Goal: Check status: Check status

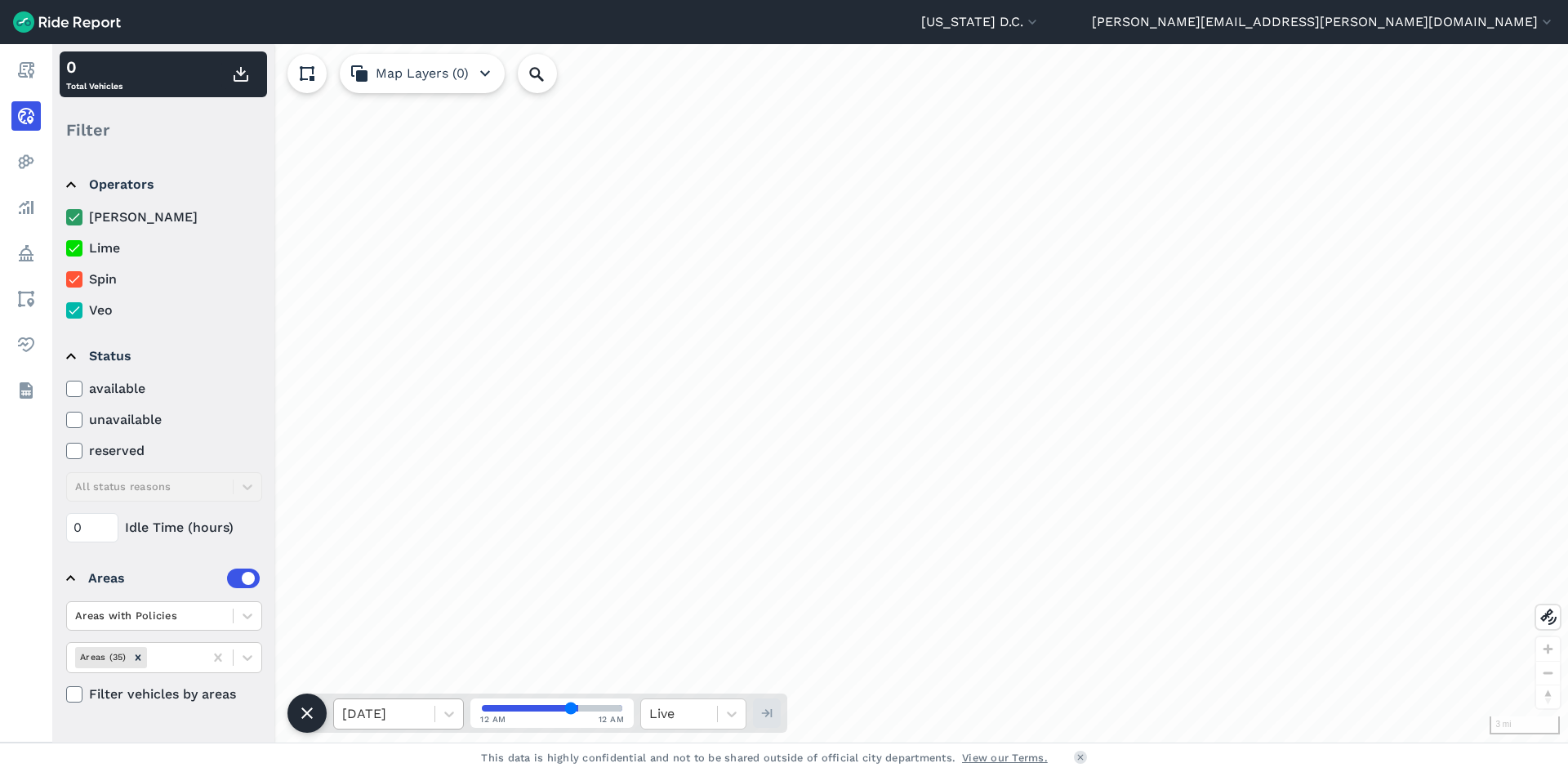
click at [403, 715] on div at bounding box center [384, 714] width 84 height 23
click at [405, 601] on div "[DATE]" at bounding box center [398, 607] width 130 height 33
click at [664, 710] on div at bounding box center [678, 714] width 59 height 23
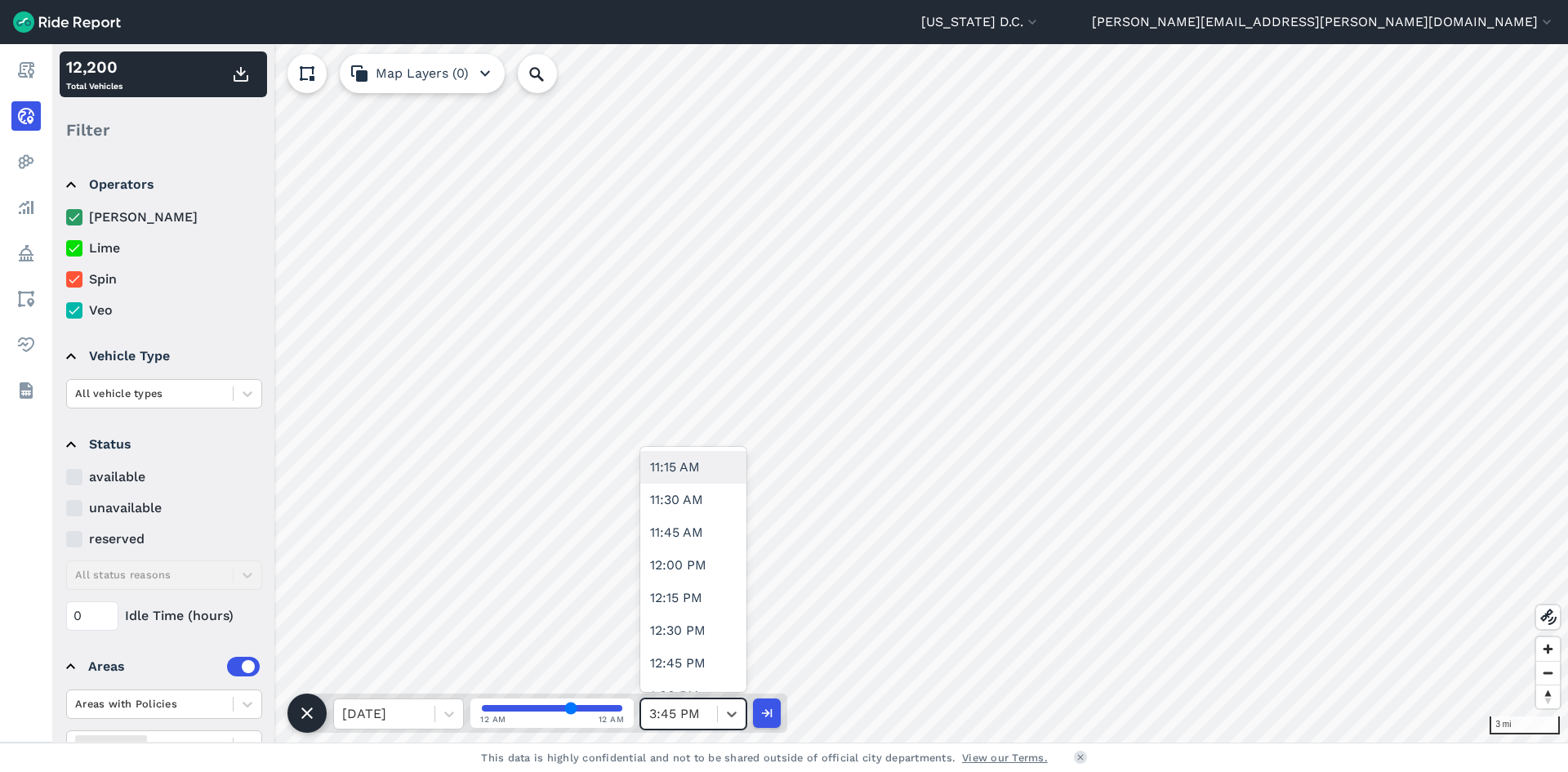
scroll to position [1470, 0]
click at [1309, 32] on header "[US_STATE] D.C. Capital Bikeshare [US_STATE] D.C. [PERSON_NAME][EMAIL_ADDRESS][…" at bounding box center [784, 22] width 1568 height 44
click at [1040, 21] on button "[US_STATE] D.C." at bounding box center [981, 22] width 119 height 20
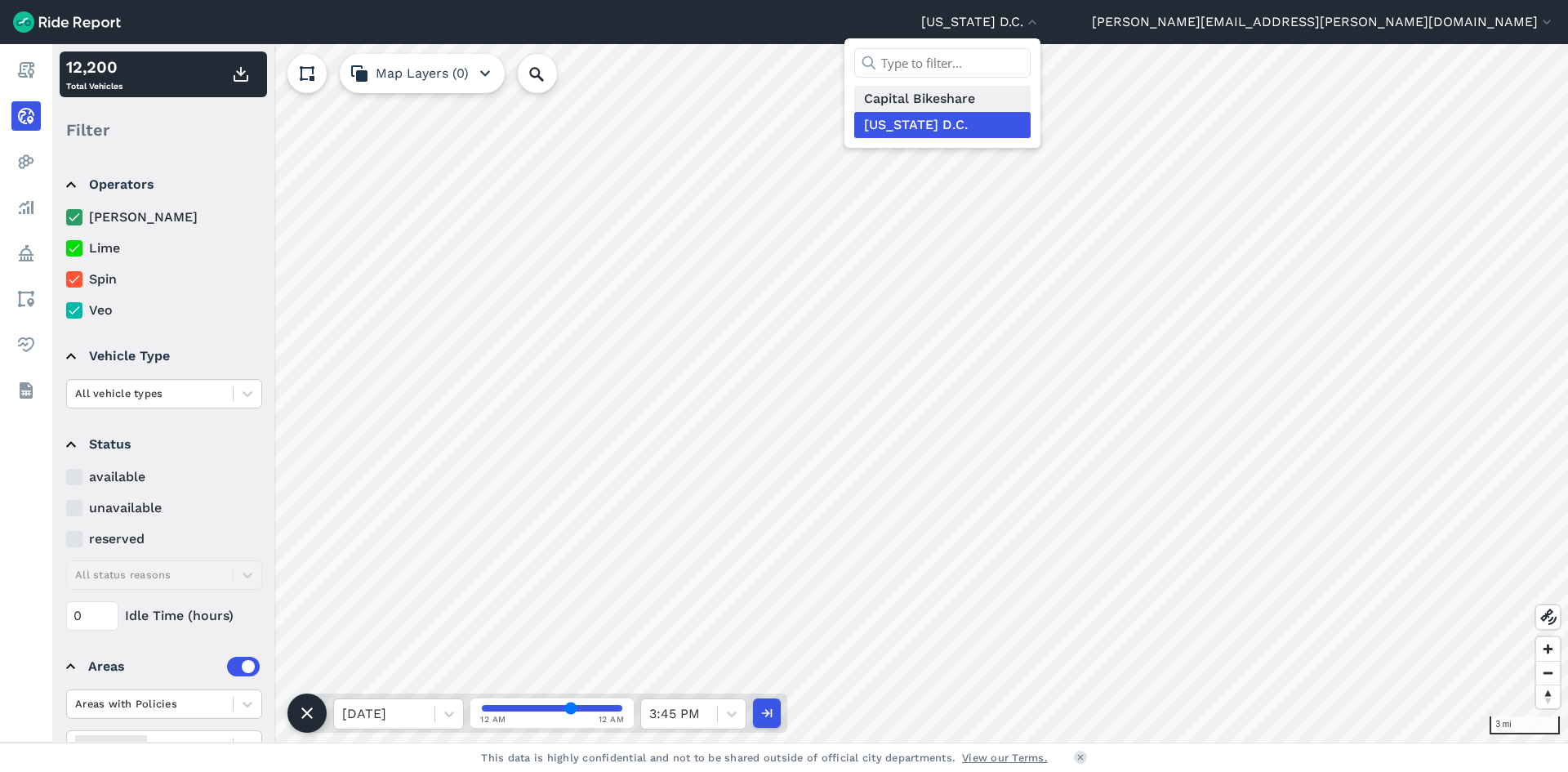
click at [1031, 94] on link "Capital Bikeshare" at bounding box center [943, 98] width 177 height 26
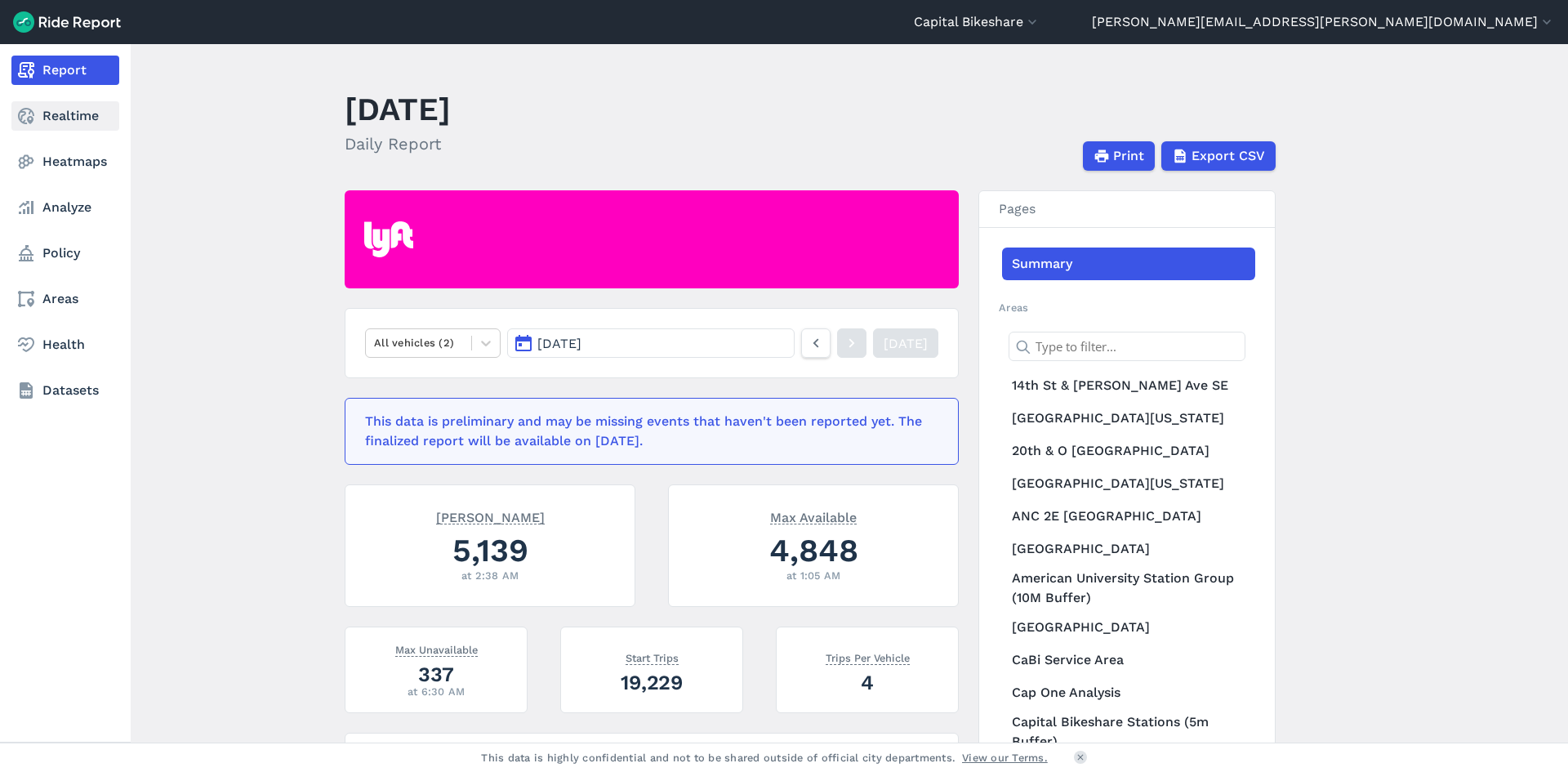
click at [23, 119] on icon at bounding box center [26, 116] width 20 height 20
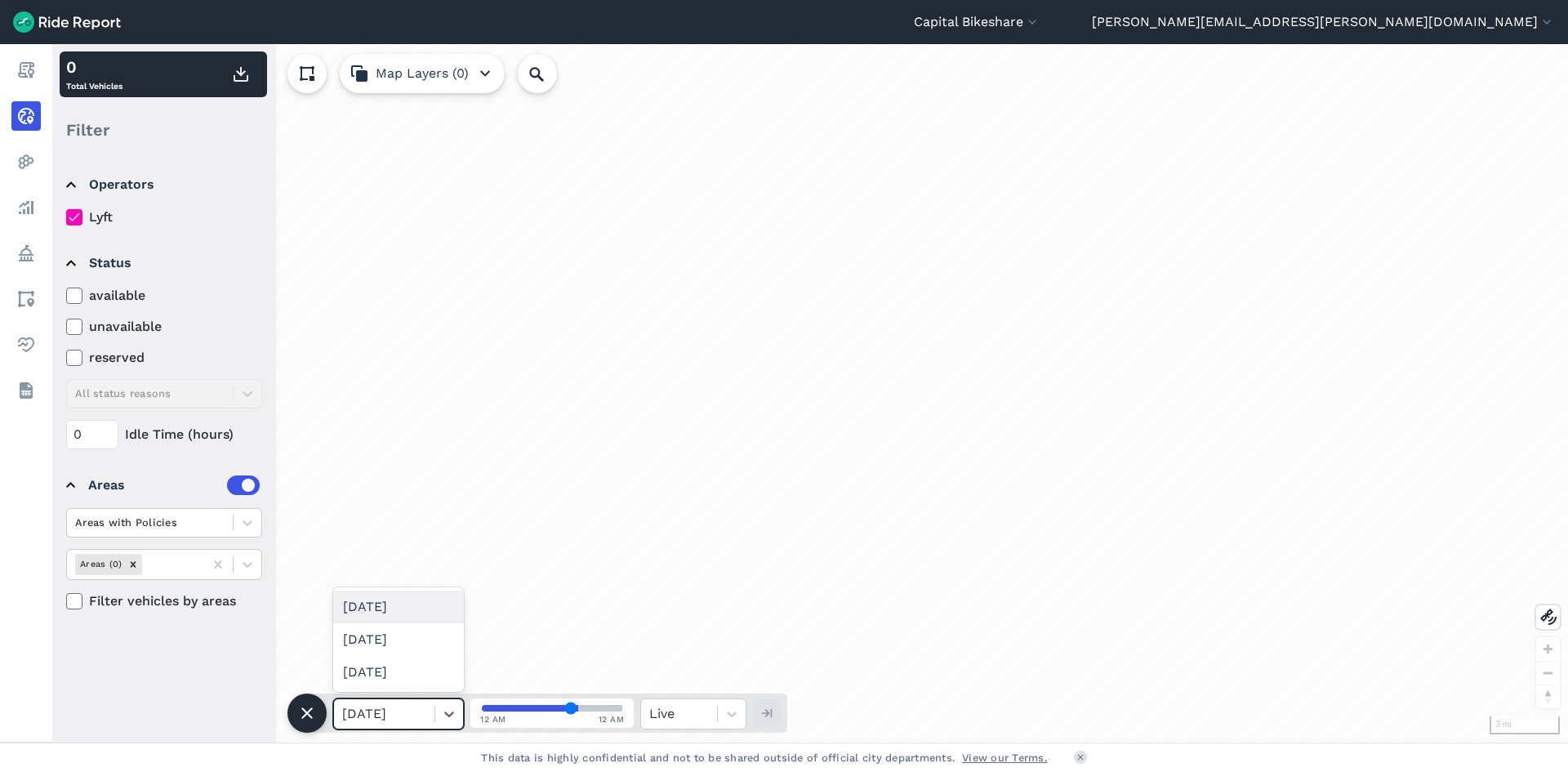
click at [420, 707] on div at bounding box center [384, 714] width 84 height 23
click at [407, 616] on div "[DATE]" at bounding box center [398, 607] width 130 height 33
click at [729, 715] on icon at bounding box center [732, 714] width 16 height 16
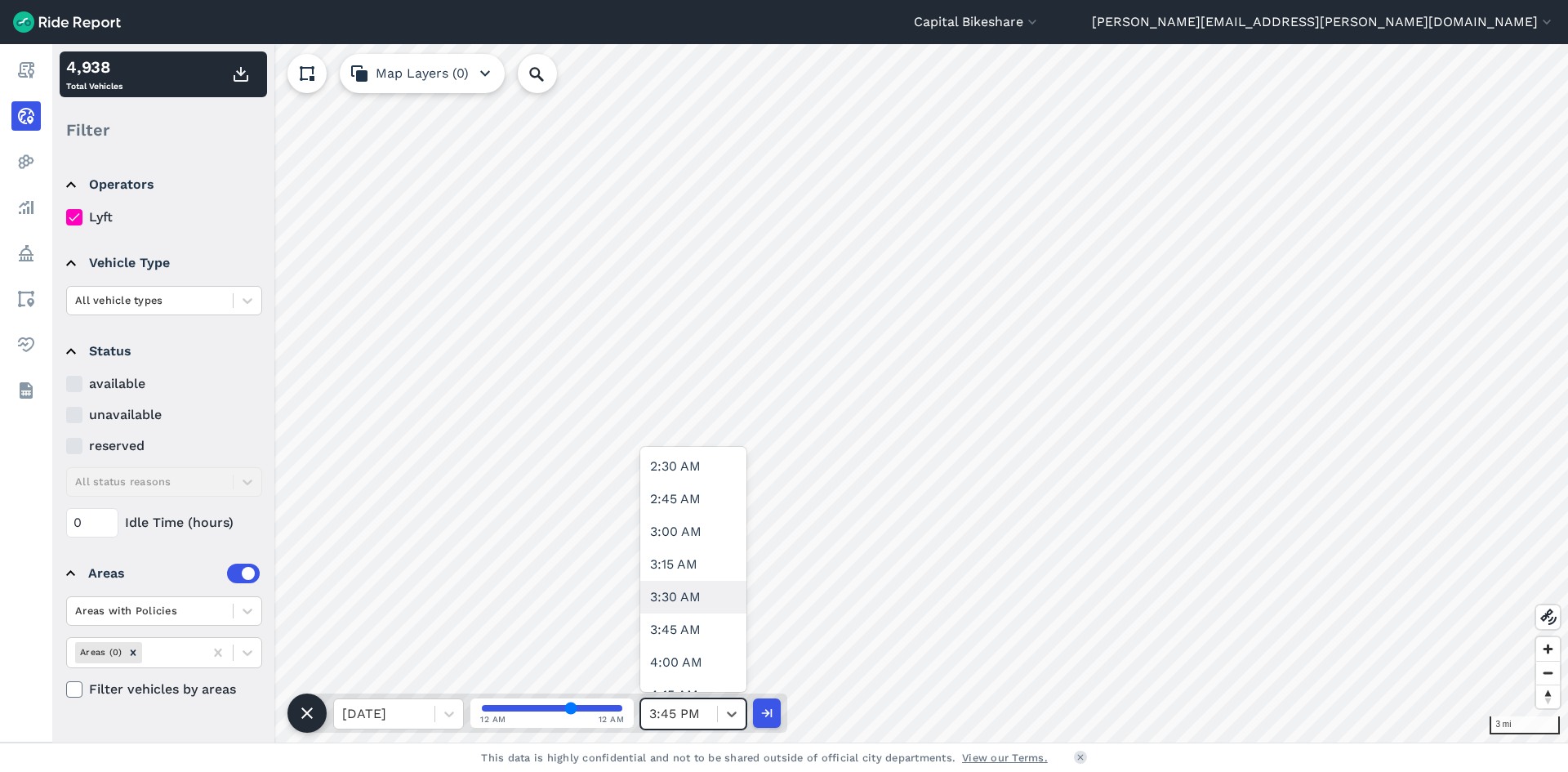
scroll to position [408, 0]
click at [681, 710] on div at bounding box center [678, 714] width 59 height 23
click at [696, 616] on div "12:30 PM" at bounding box center [693, 630] width 106 height 33
click at [226, 301] on div "All vehicle types" at bounding box center [150, 300] width 166 height 26
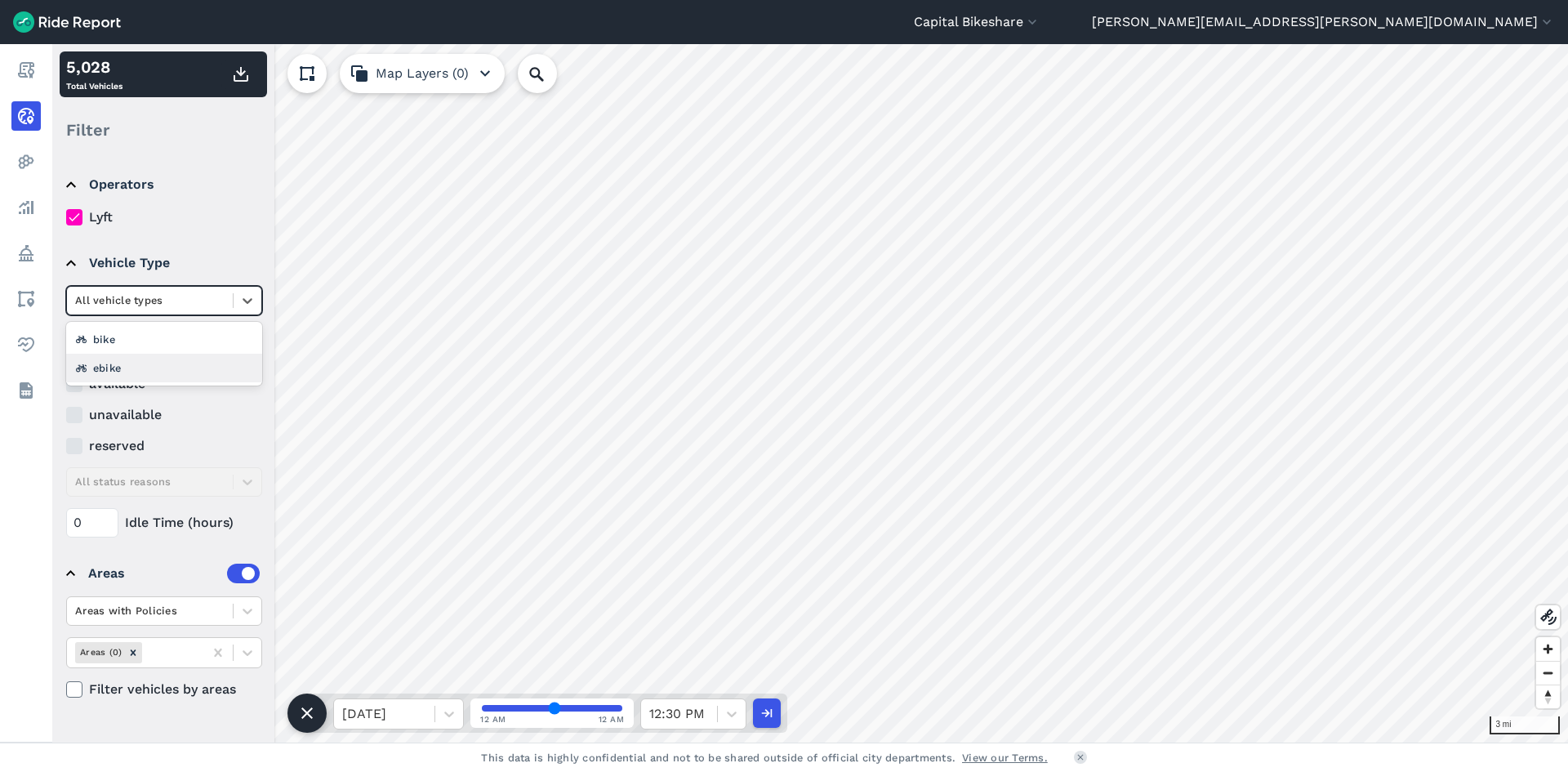
drag, startPoint x: 206, startPoint y: 352, endPoint x: 198, endPoint y: 376, distance: 25.3
click at [198, 376] on div "bike ebike" at bounding box center [164, 354] width 196 height 64
click at [198, 376] on div "ebike" at bounding box center [164, 367] width 196 height 28
click at [254, 78] on button "button" at bounding box center [241, 74] width 39 height 29
click at [726, 716] on icon at bounding box center [732, 714] width 16 height 16
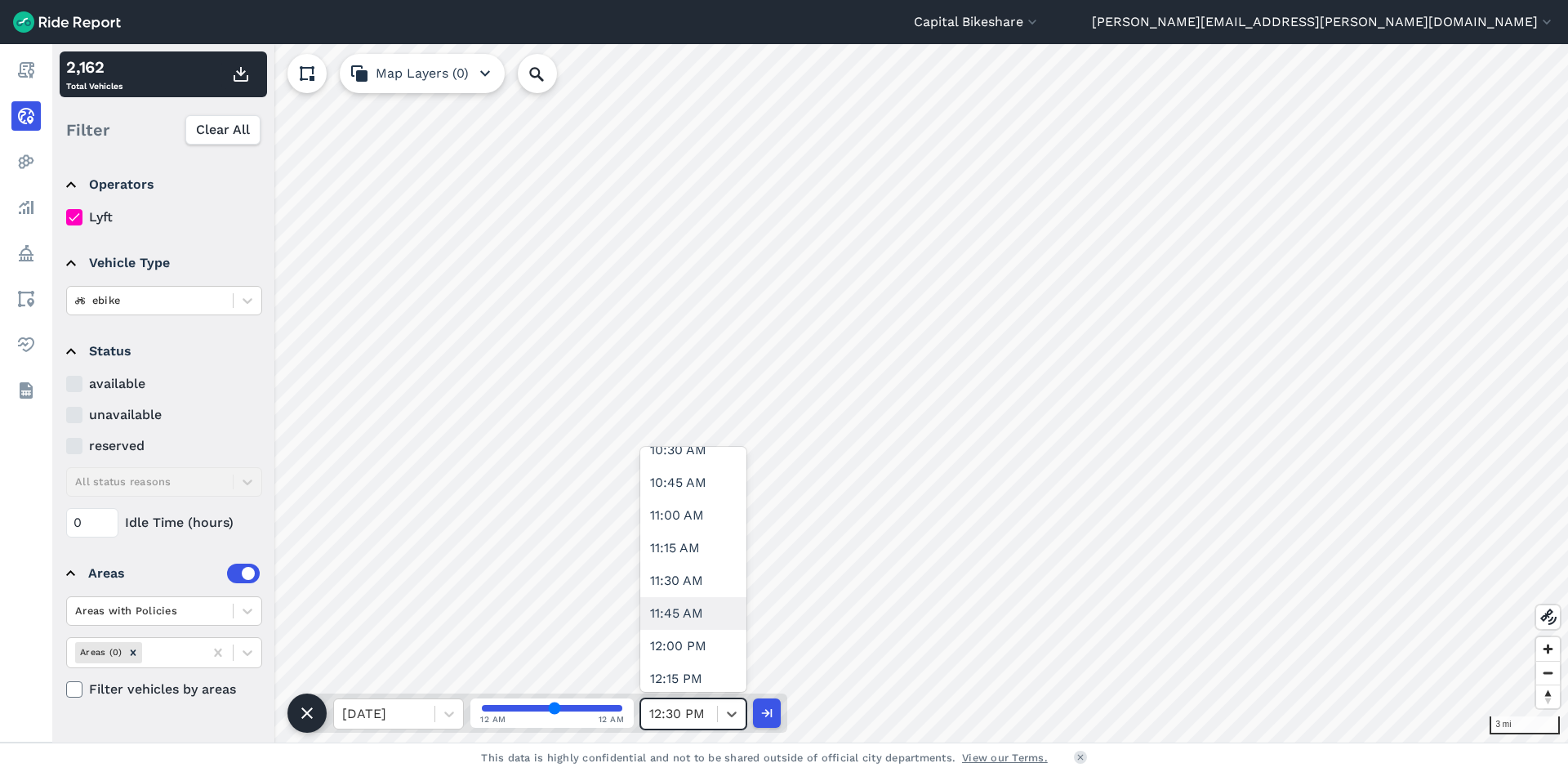
scroll to position [1551, 0]
click at [695, 585] on div "1:00 PM" at bounding box center [693, 581] width 106 height 33
click at [242, 79] on icon "button" at bounding box center [242, 75] width 20 height 20
click at [694, 709] on div at bounding box center [678, 714] width 59 height 23
click at [689, 632] on div "1:30 PM" at bounding box center [693, 646] width 106 height 33
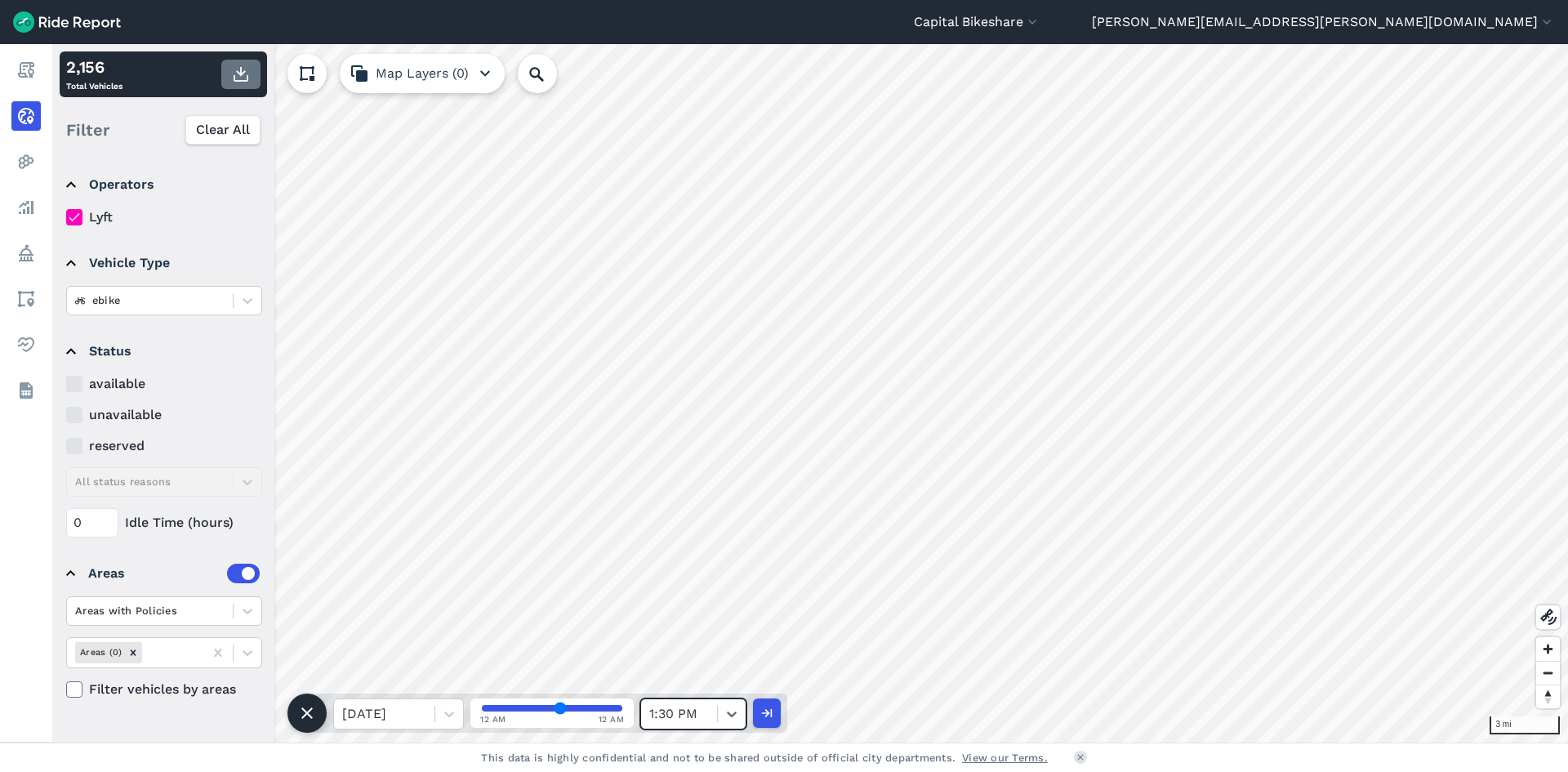
click at [242, 82] on icon "button" at bounding box center [242, 75] width 20 height 20
click at [723, 712] on div at bounding box center [732, 714] width 27 height 27
click at [667, 472] on div "2:00 PM" at bounding box center [693, 467] width 106 height 33
click at [238, 72] on icon "button" at bounding box center [242, 75] width 20 height 20
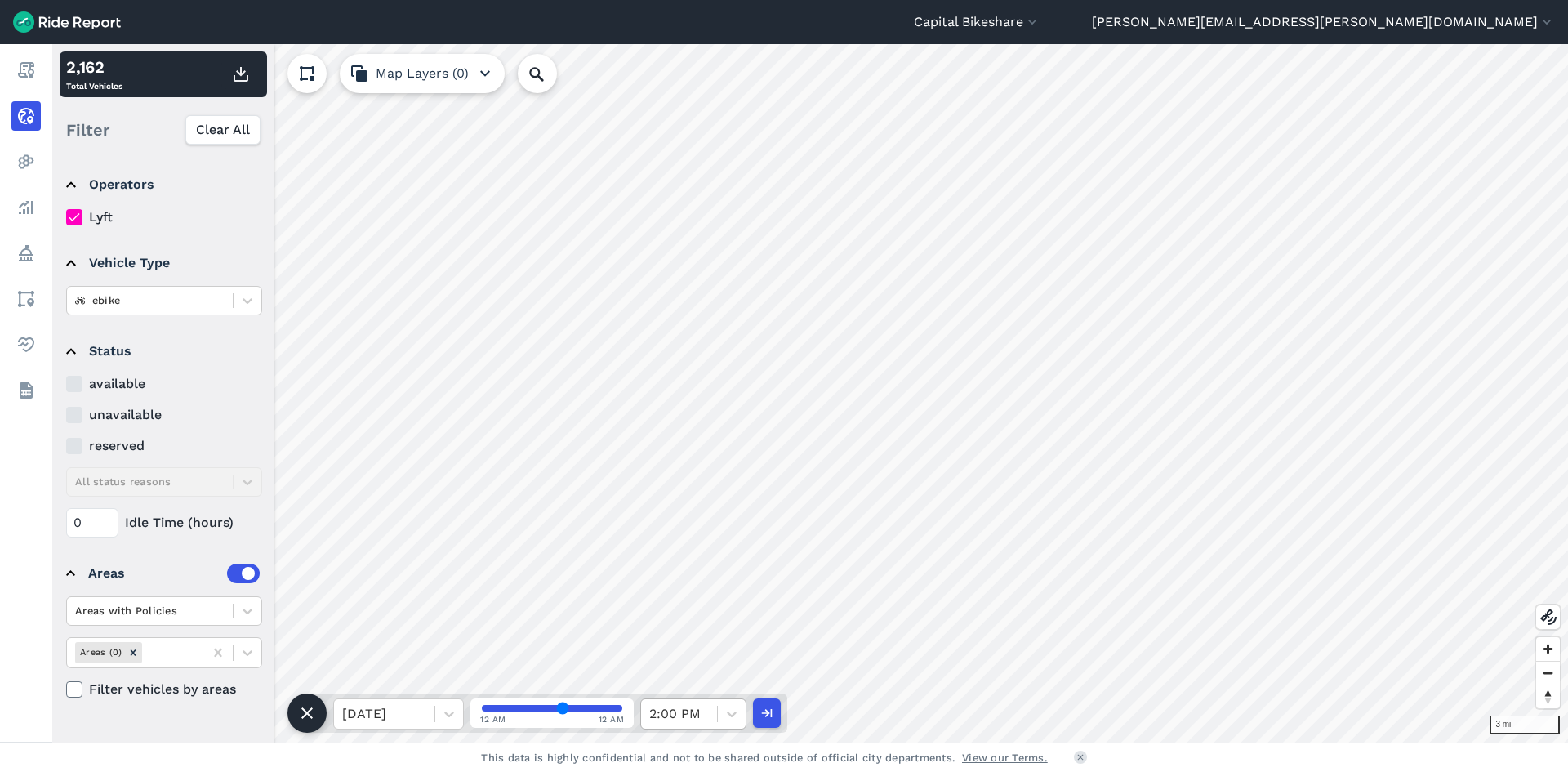
click at [699, 714] on div at bounding box center [678, 714] width 59 height 23
click at [686, 523] on div "2:30 PM" at bounding box center [693, 531] width 106 height 33
click at [239, 73] on use "button" at bounding box center [241, 74] width 15 height 15
click at [686, 719] on div at bounding box center [678, 714] width 59 height 23
click at [695, 601] on div "3:00 PM" at bounding box center [693, 597] width 106 height 33
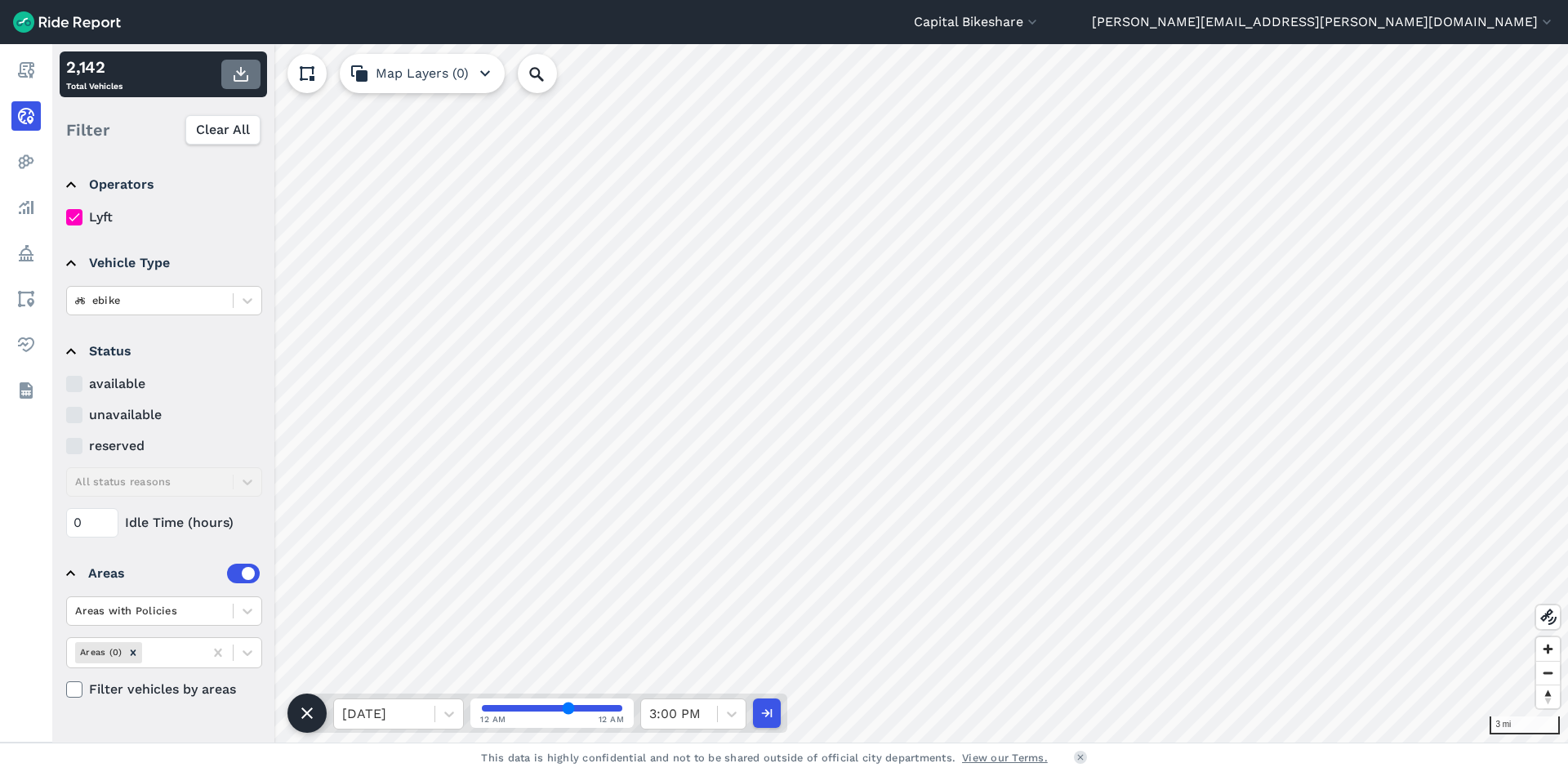
click at [244, 82] on use "button" at bounding box center [241, 74] width 15 height 15
click at [726, 719] on icon at bounding box center [732, 714] width 16 height 16
click at [702, 658] on div "3:30 PM" at bounding box center [693, 663] width 106 height 33
click at [243, 73] on use "button" at bounding box center [241, 74] width 15 height 15
click at [721, 715] on div at bounding box center [732, 714] width 27 height 27
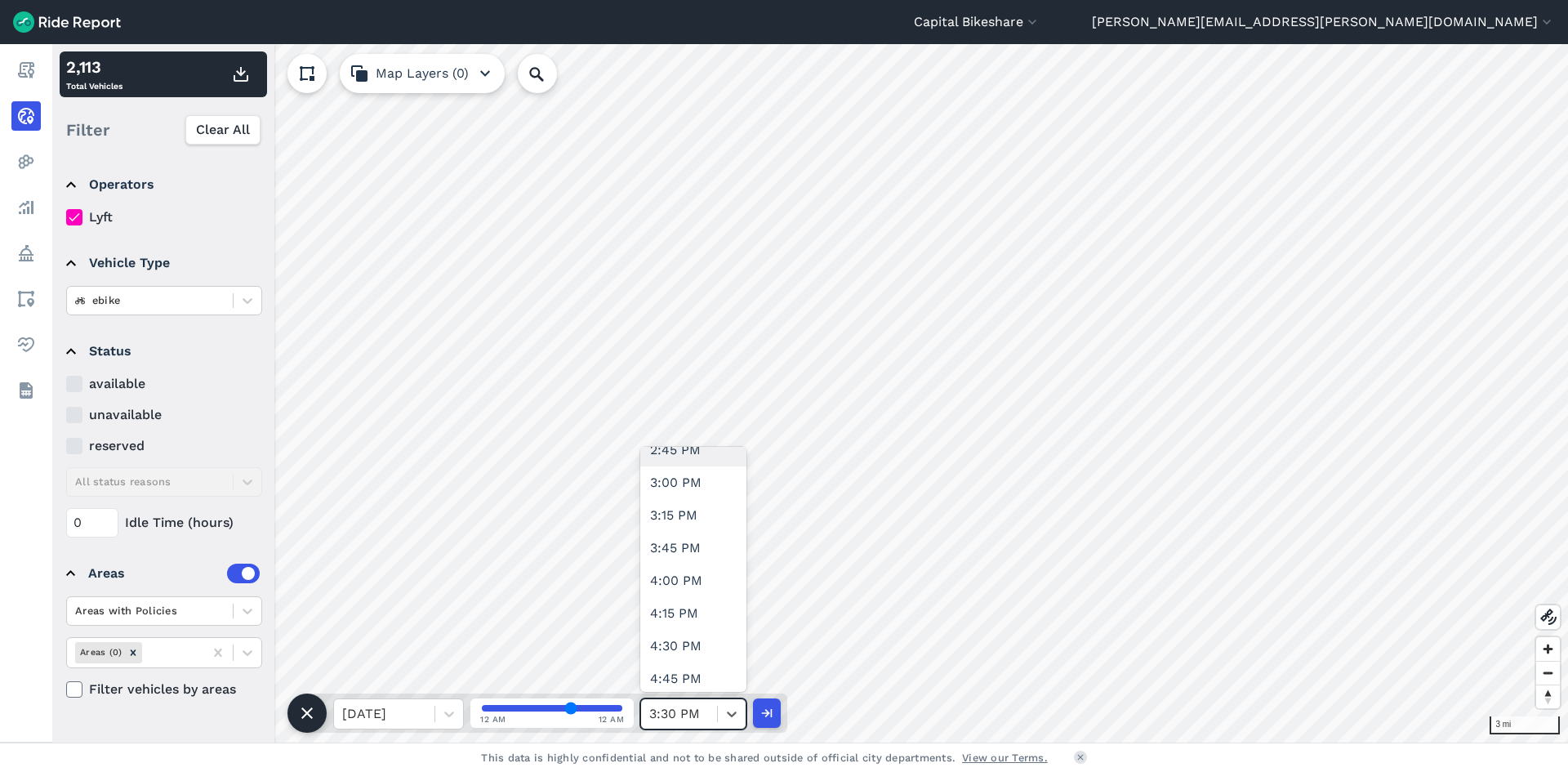
scroll to position [1960, 0]
click at [702, 576] on div "4:00 PM" at bounding box center [693, 564] width 106 height 33
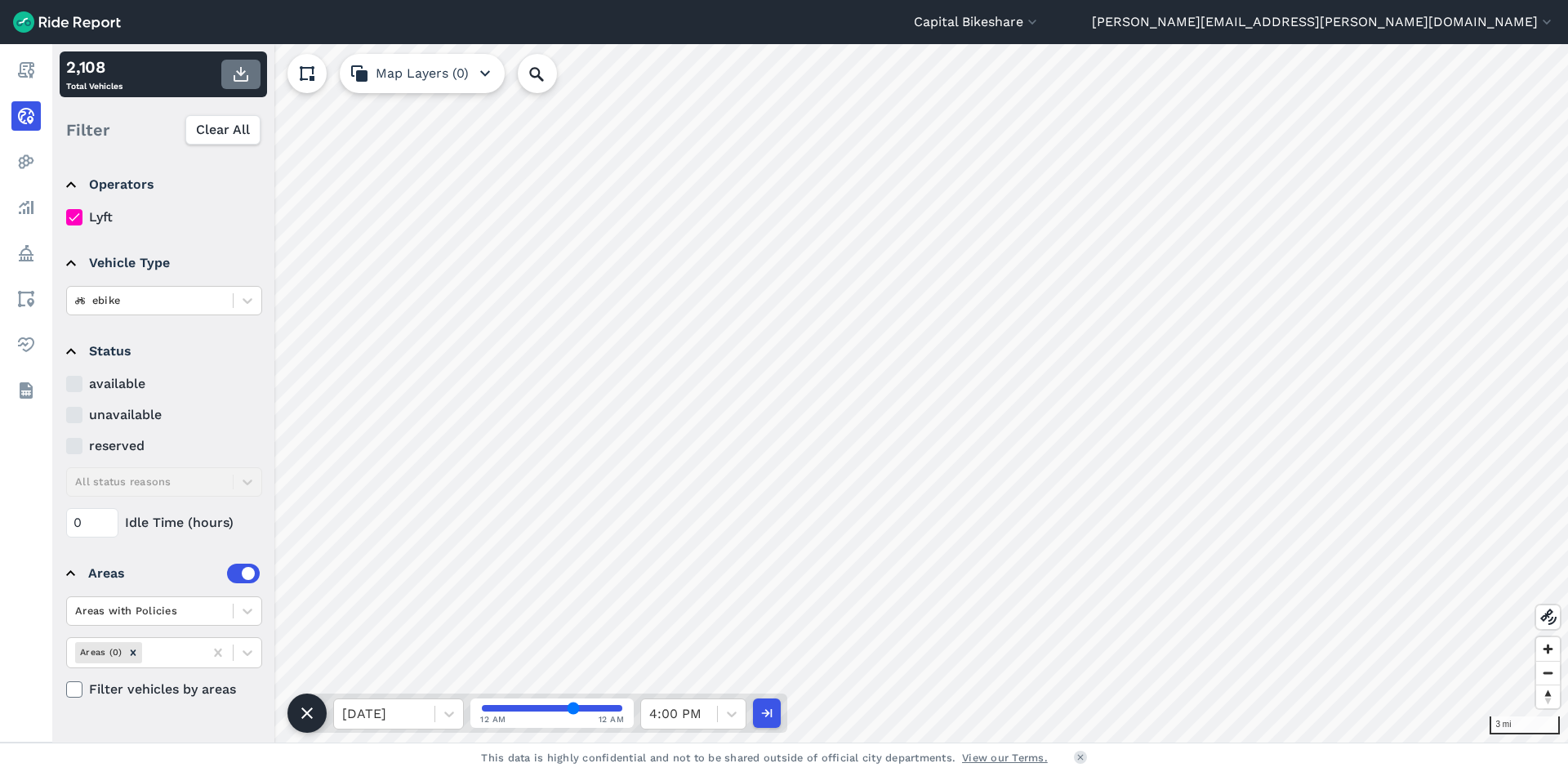
click at [234, 73] on icon "button" at bounding box center [242, 75] width 20 height 20
click at [700, 721] on div at bounding box center [678, 714] width 59 height 23
click at [699, 695] on div "[DATE] 12 AM 12 AM 4:00 PM" at bounding box center [547, 713] width 480 height 39
click at [699, 712] on div at bounding box center [678, 714] width 59 height 23
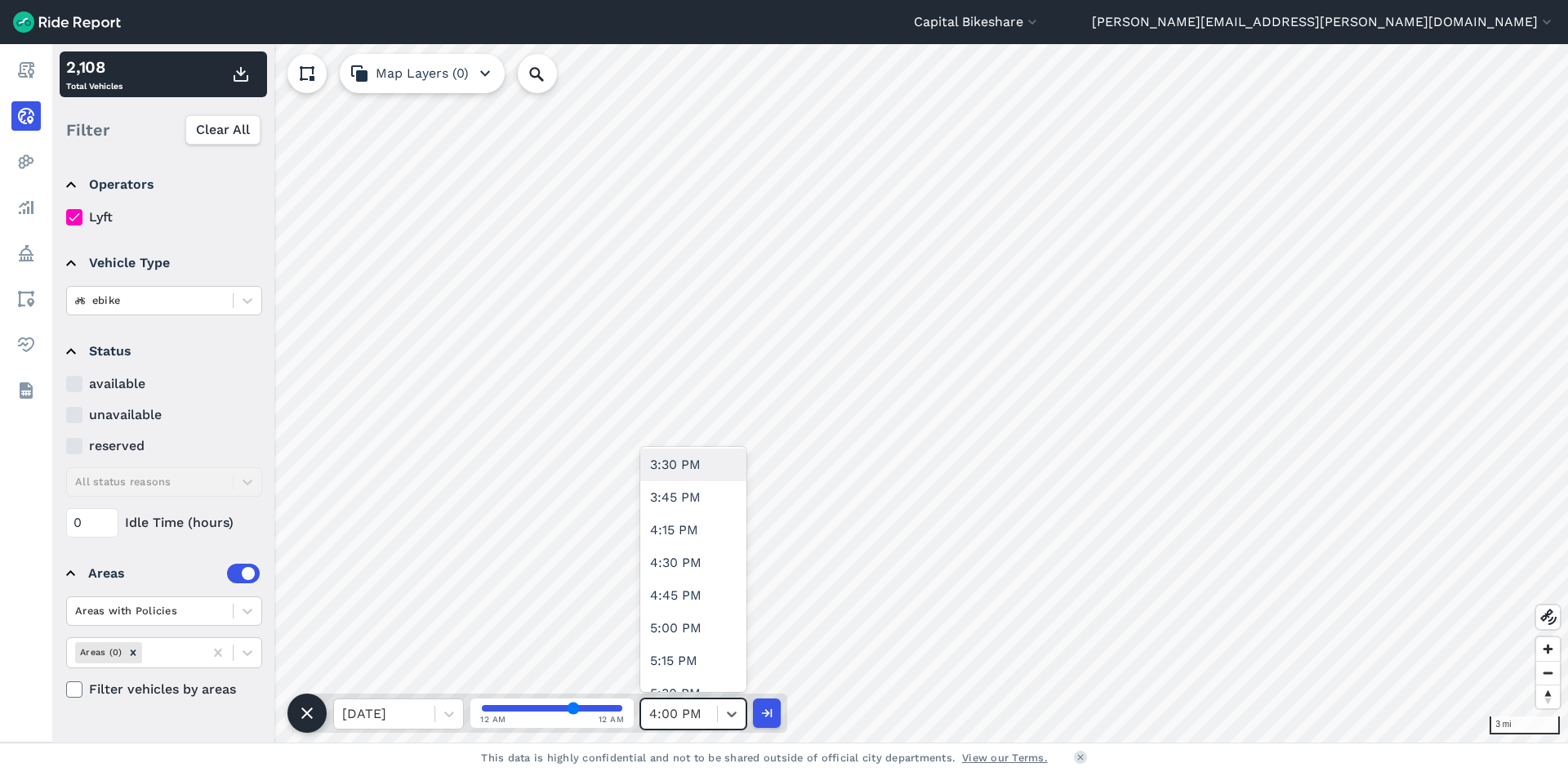
scroll to position [2042, 0]
click at [684, 538] on div "4:30 PM" at bounding box center [693, 548] width 106 height 33
click at [243, 76] on icon "button" at bounding box center [242, 75] width 20 height 20
click at [729, 715] on icon at bounding box center [732, 714] width 16 height 16
click at [693, 620] on div "5:00 PM" at bounding box center [693, 613] width 106 height 33
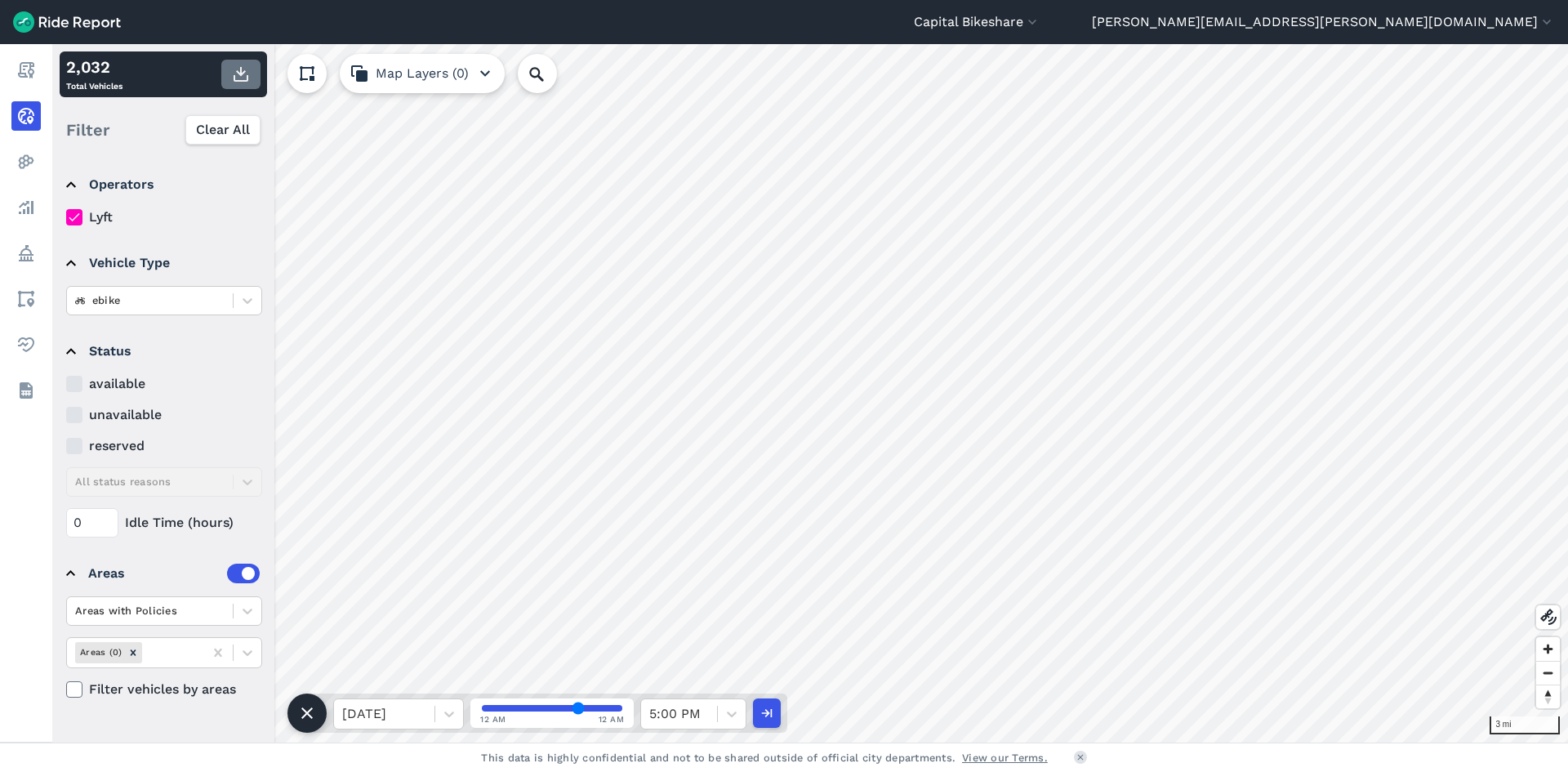
click at [246, 76] on icon "button" at bounding box center [242, 75] width 20 height 20
click at [244, 84] on button "button" at bounding box center [241, 74] width 39 height 29
click at [720, 719] on div at bounding box center [732, 714] width 27 height 27
click at [684, 592] on div "5:30 PM" at bounding box center [693, 597] width 106 height 33
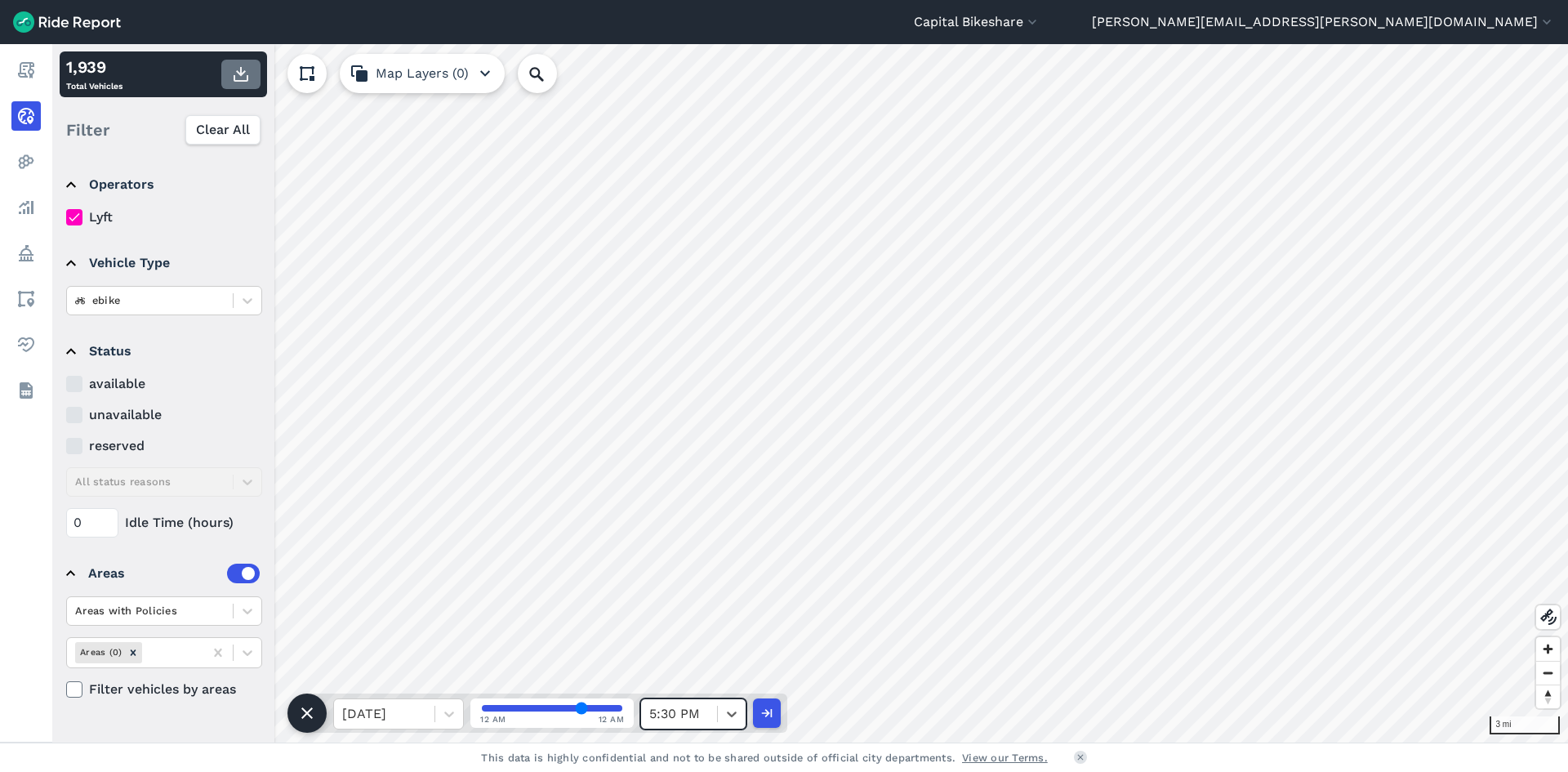
click at [244, 73] on use "button" at bounding box center [241, 74] width 15 height 15
click at [675, 720] on div at bounding box center [678, 714] width 59 height 23
click at [669, 654] on div "6:00 PM" at bounding box center [693, 663] width 106 height 33
click at [246, 80] on use "button" at bounding box center [241, 74] width 15 height 15
click at [695, 714] on div at bounding box center [678, 714] width 59 height 23
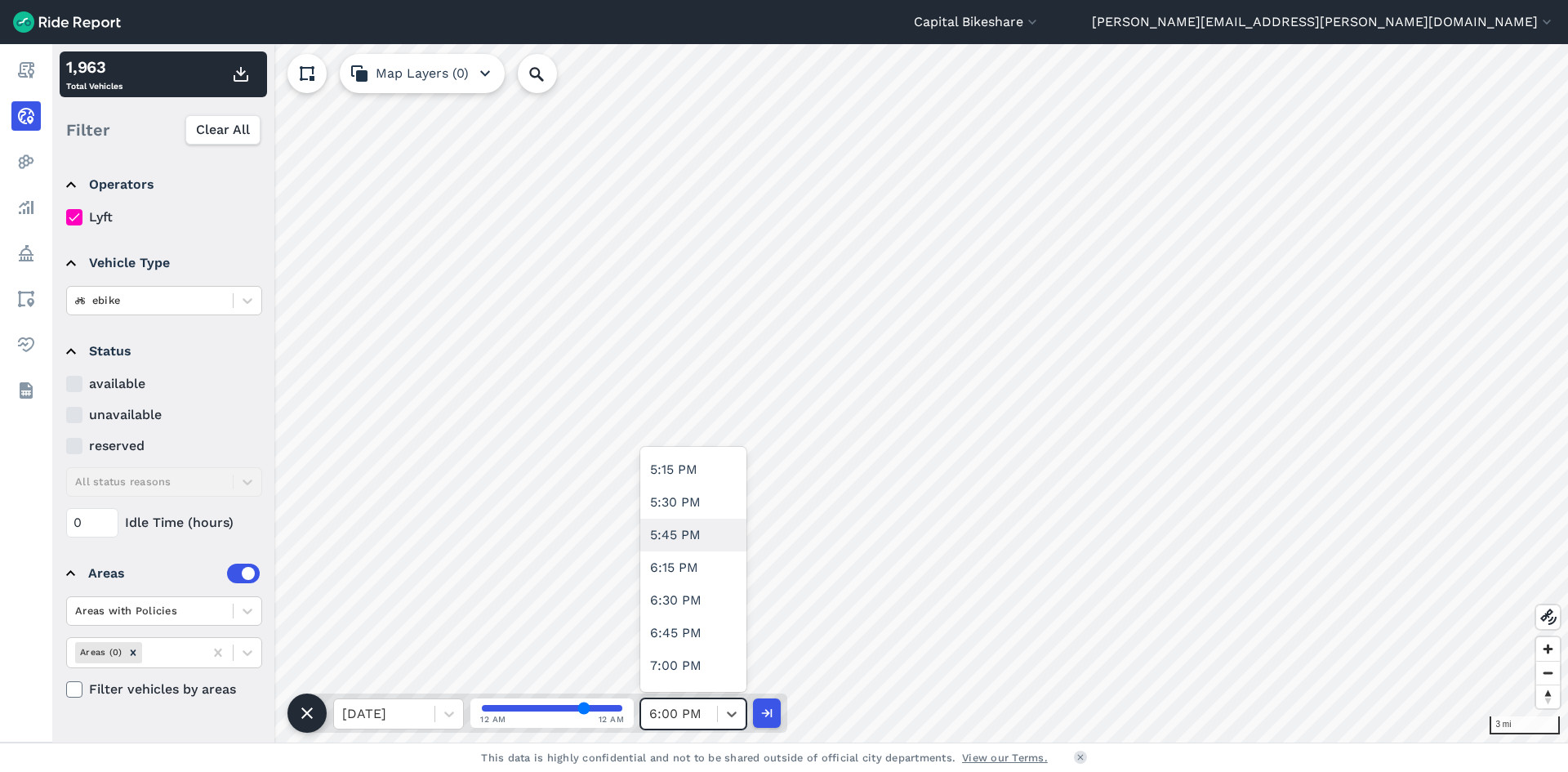
scroll to position [2287, 0]
click at [706, 569] on div "6:30 PM" at bounding box center [693, 564] width 106 height 33
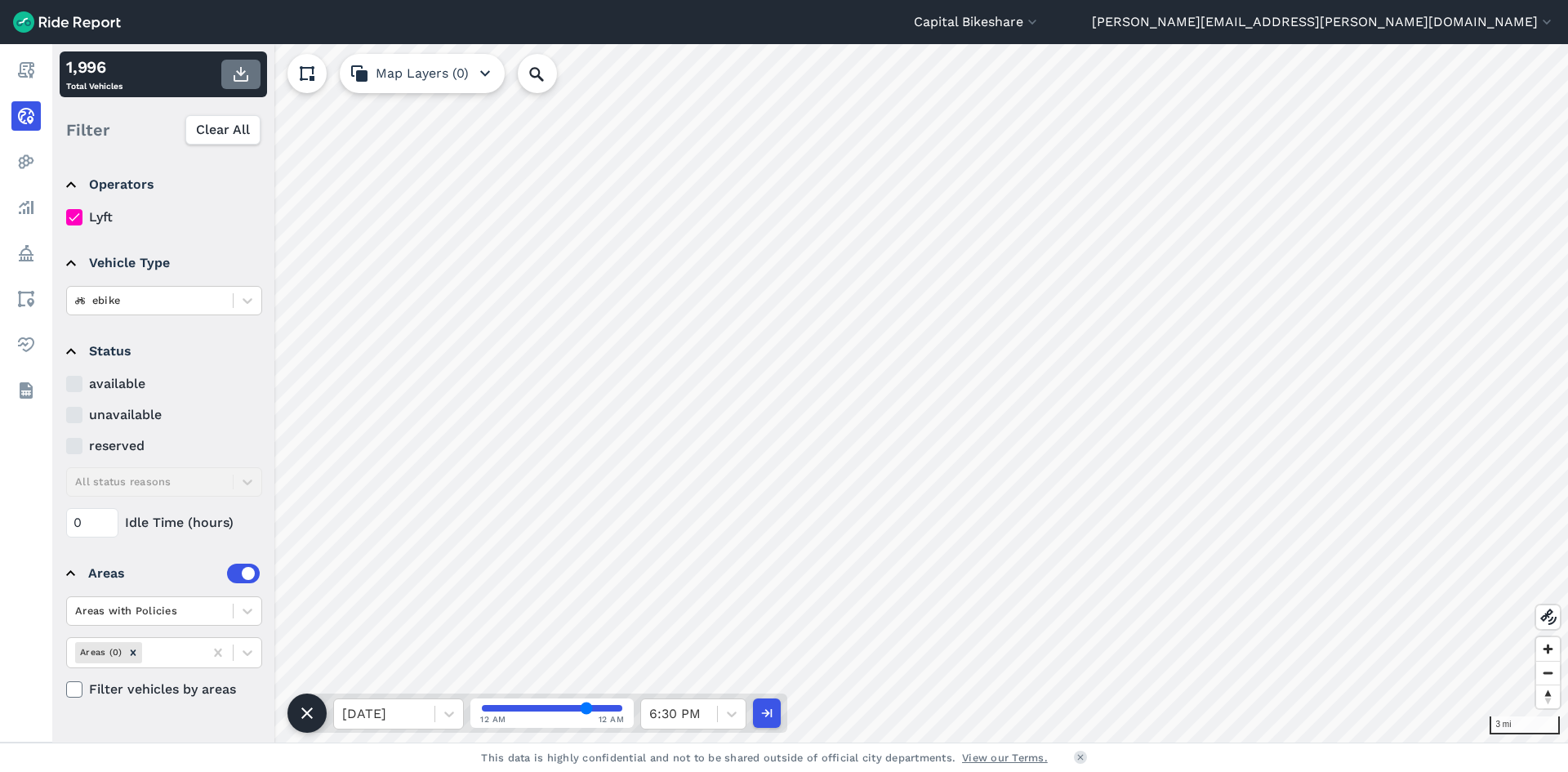
click at [255, 78] on button "button" at bounding box center [241, 74] width 39 height 29
click at [713, 717] on div "6:30 PM" at bounding box center [678, 714] width 76 height 29
click at [695, 475] on div "7:00 PM" at bounding box center [693, 467] width 106 height 33
click at [242, 75] on use "button" at bounding box center [241, 74] width 15 height 15
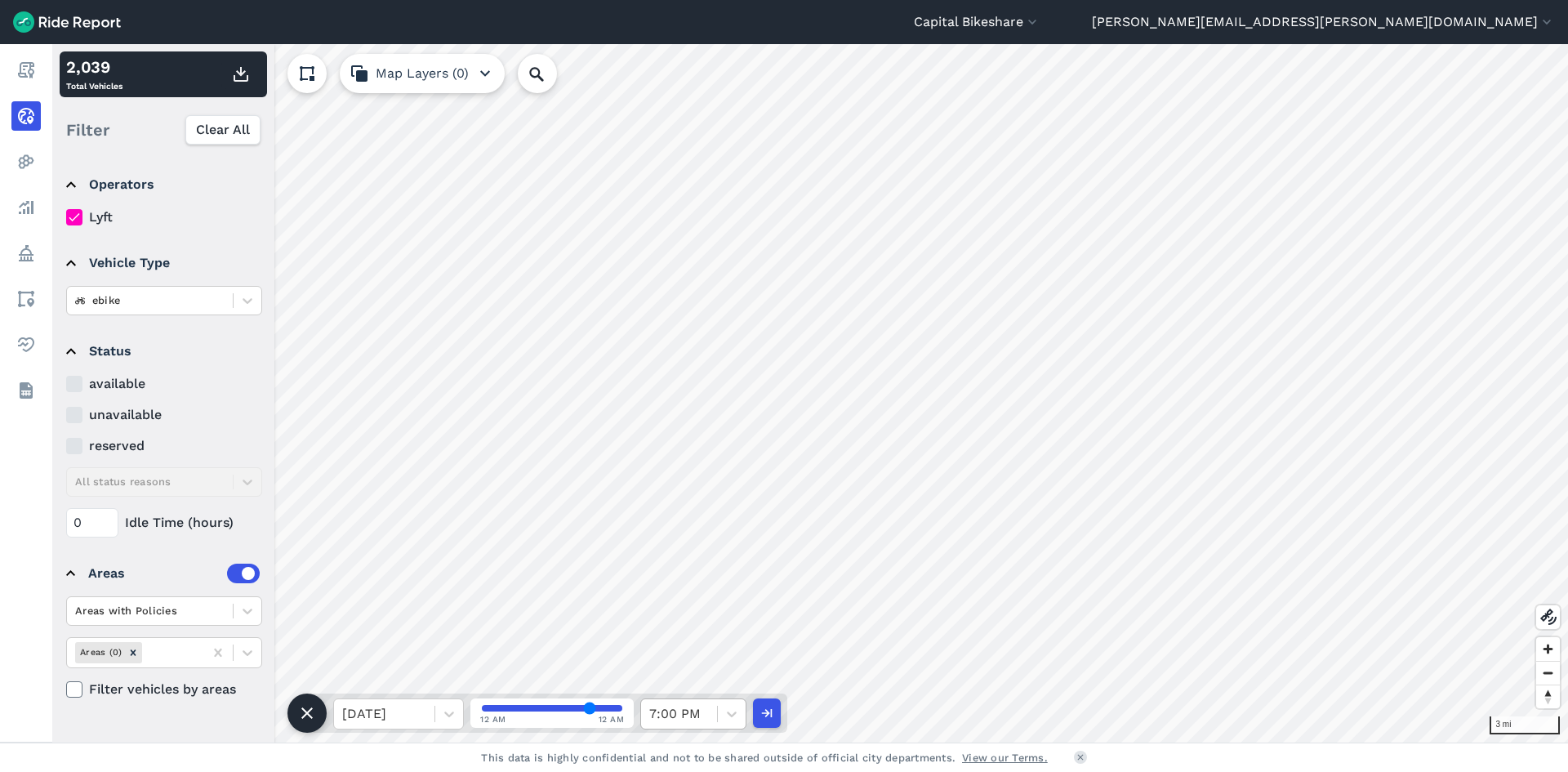
click at [710, 712] on div "7:00 PM" at bounding box center [678, 714] width 76 height 29
click at [722, 540] on div "7:30 PM" at bounding box center [693, 531] width 106 height 33
click at [241, 87] on button "button" at bounding box center [241, 74] width 39 height 29
click at [727, 718] on icon at bounding box center [732, 714] width 16 height 16
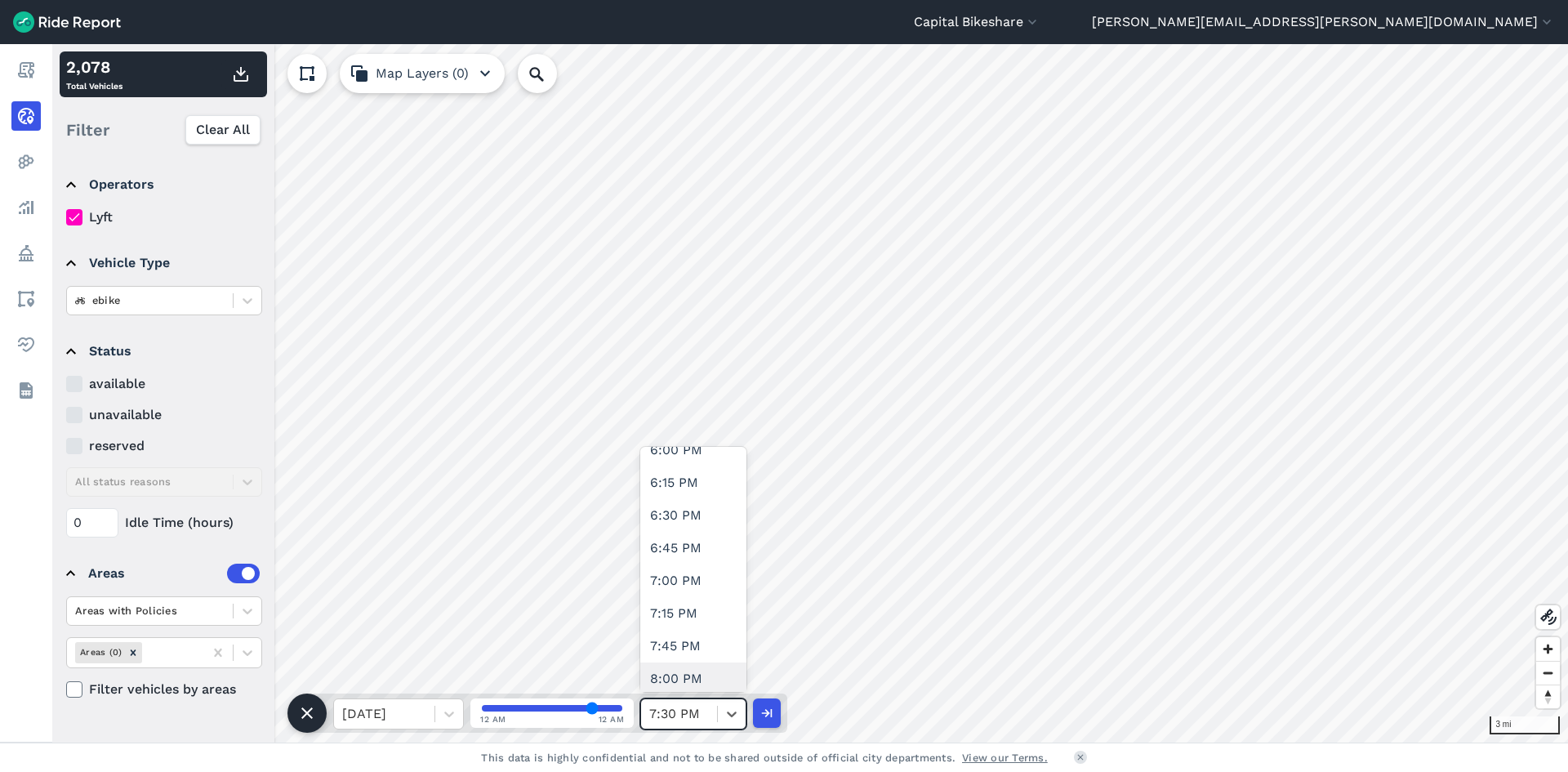
click at [711, 682] on div "8:00 PM" at bounding box center [693, 679] width 106 height 33
click at [253, 80] on button "button" at bounding box center [241, 74] width 39 height 29
click at [686, 718] on div at bounding box center [678, 714] width 59 height 23
click at [703, 573] on div "8:30 PM" at bounding box center [693, 581] width 106 height 33
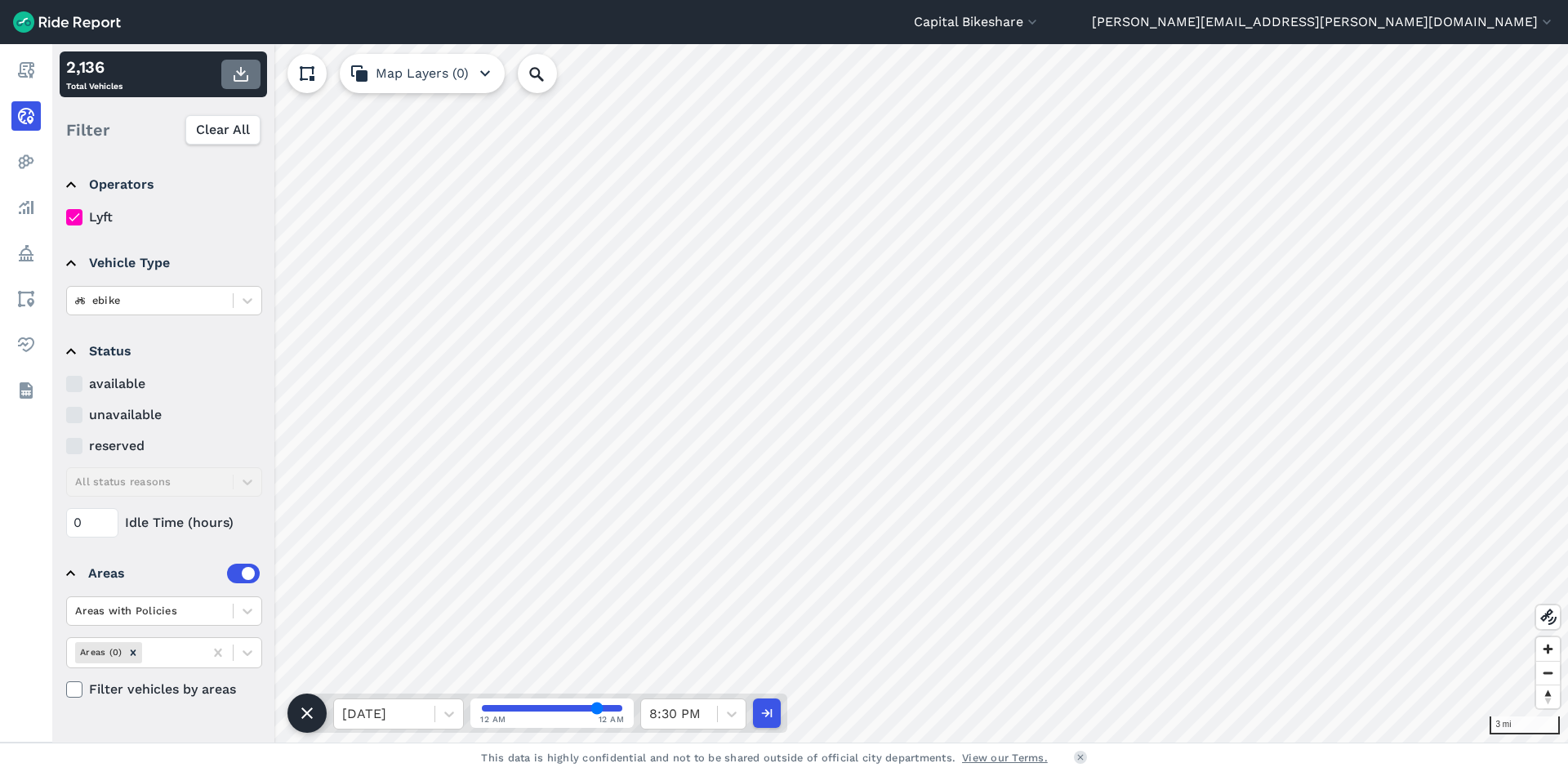
click at [247, 84] on button "button" at bounding box center [241, 74] width 39 height 29
click at [718, 715] on div at bounding box center [732, 714] width 27 height 27
click at [696, 563] on div "9:00 PM" at bounding box center [693, 564] width 106 height 33
click at [239, 80] on use "button" at bounding box center [241, 74] width 15 height 15
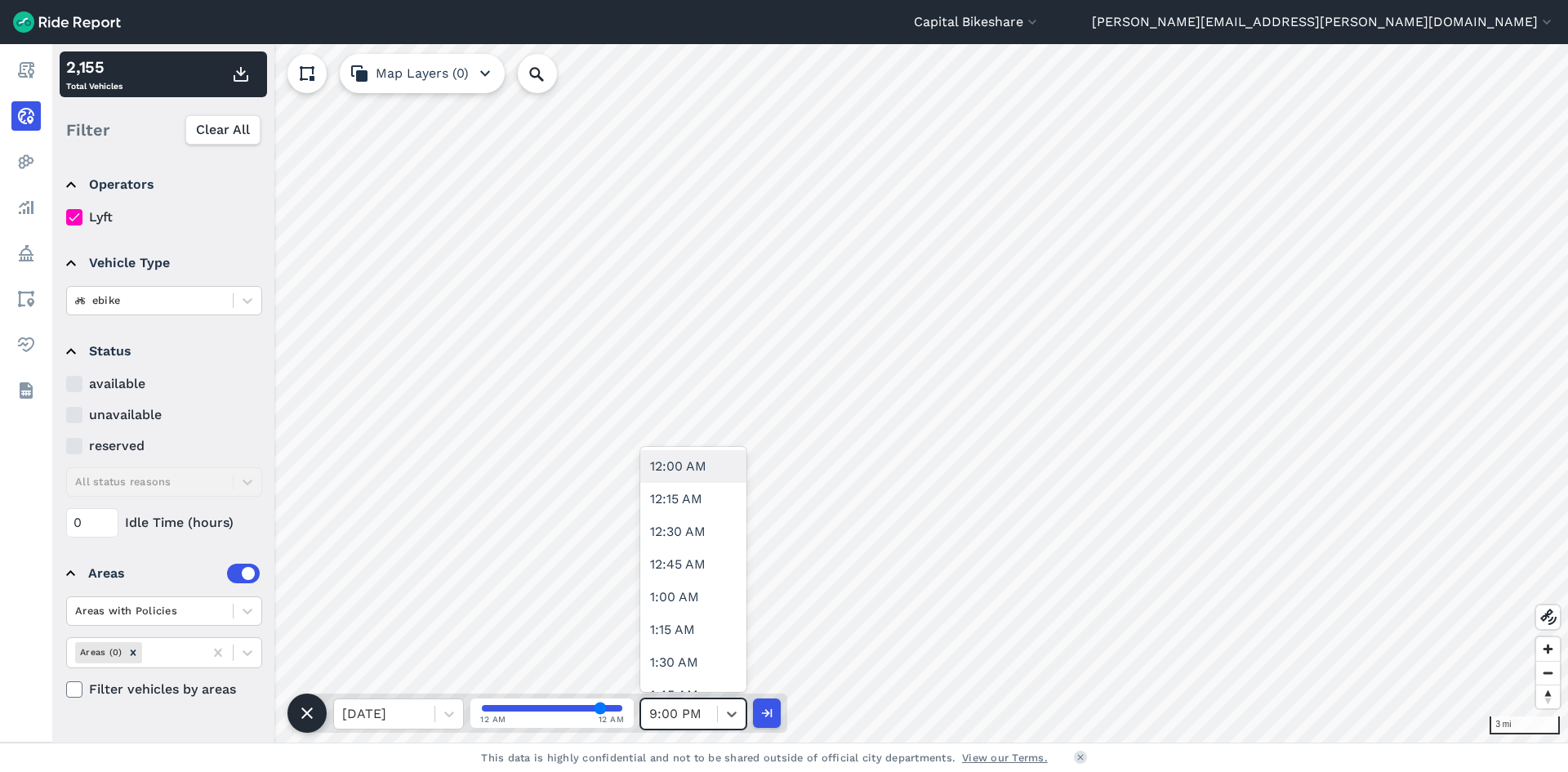
click at [693, 710] on div at bounding box center [678, 714] width 59 height 23
click at [676, 545] on div "9:30 PM" at bounding box center [693, 548] width 106 height 33
click at [244, 77] on icon "button" at bounding box center [242, 75] width 20 height 20
click at [724, 726] on div at bounding box center [732, 714] width 27 height 27
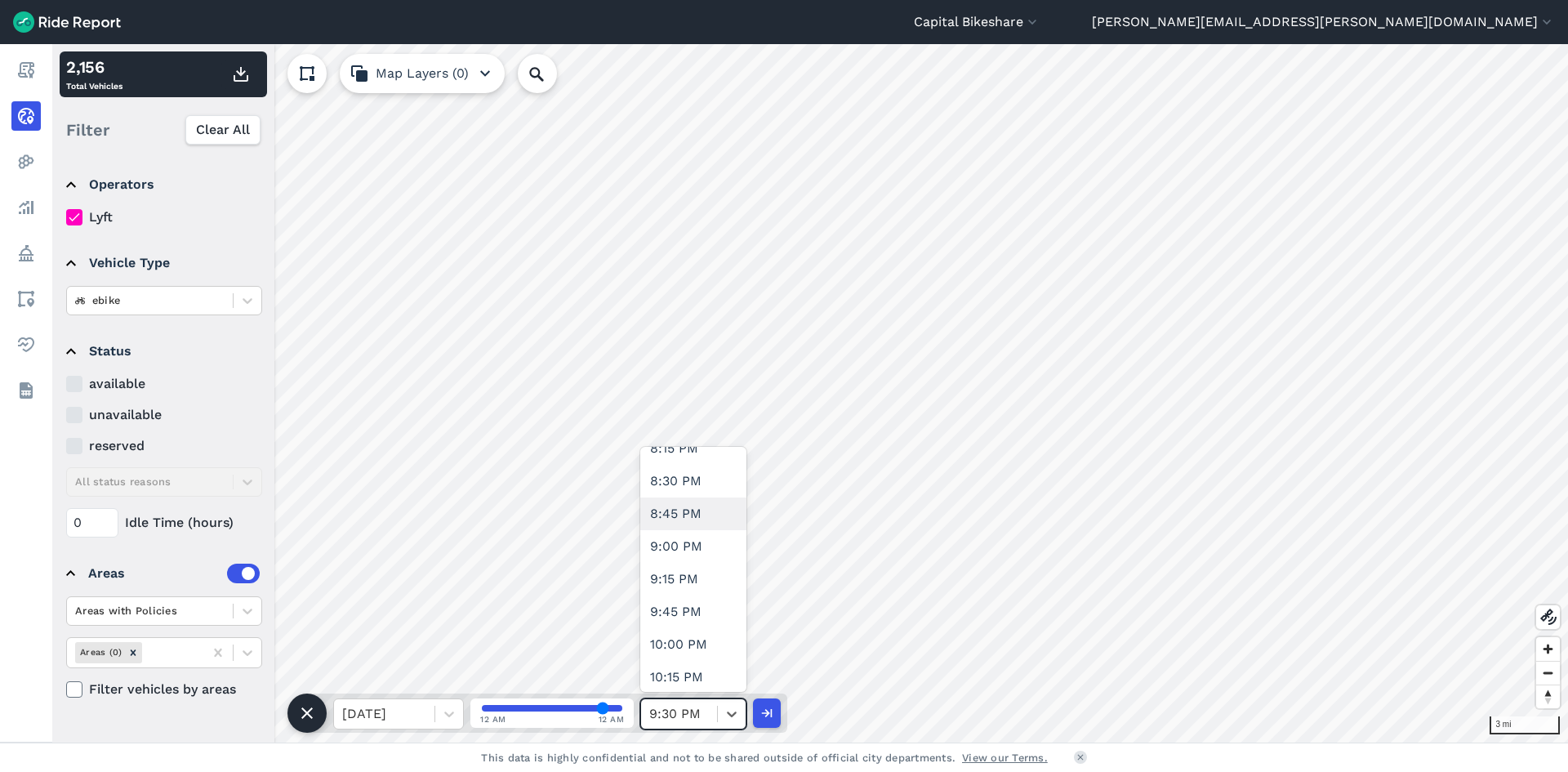
scroll to position [2776, 0]
click at [688, 540] on div "10:00 PM" at bounding box center [693, 531] width 106 height 33
click at [247, 78] on use "button" at bounding box center [241, 74] width 15 height 15
click at [692, 718] on div at bounding box center [678, 714] width 59 height 23
click at [682, 585] on div "10:30 PM" at bounding box center [693, 597] width 106 height 33
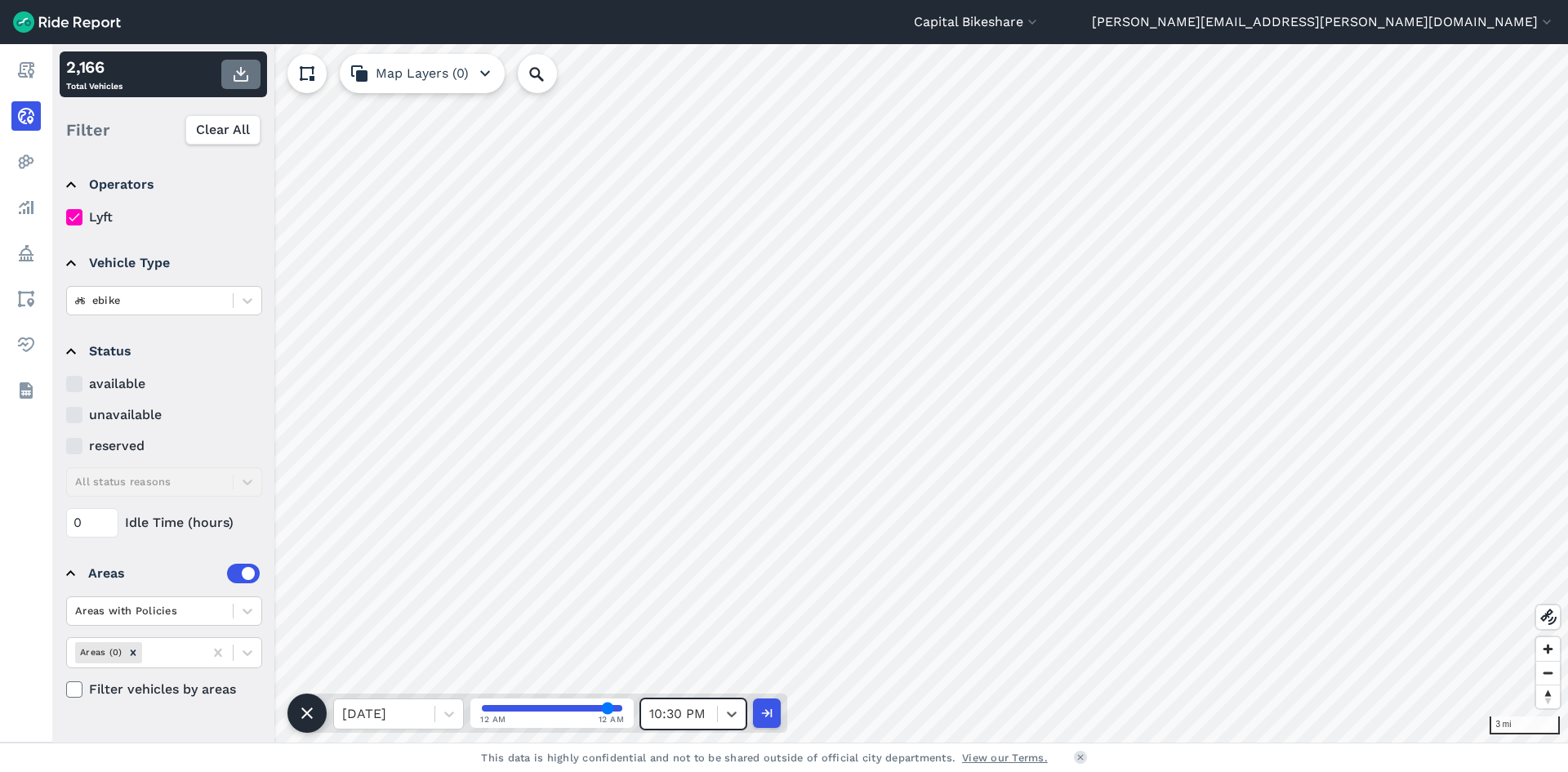
click at [233, 76] on use "button" at bounding box center [241, 74] width 15 height 15
click at [717, 706] on div "10:30 PM" at bounding box center [678, 714] width 76 height 29
click at [707, 561] on div "11:00 PM" at bounding box center [693, 574] width 106 height 33
click at [242, 67] on use "button" at bounding box center [241, 74] width 15 height 15
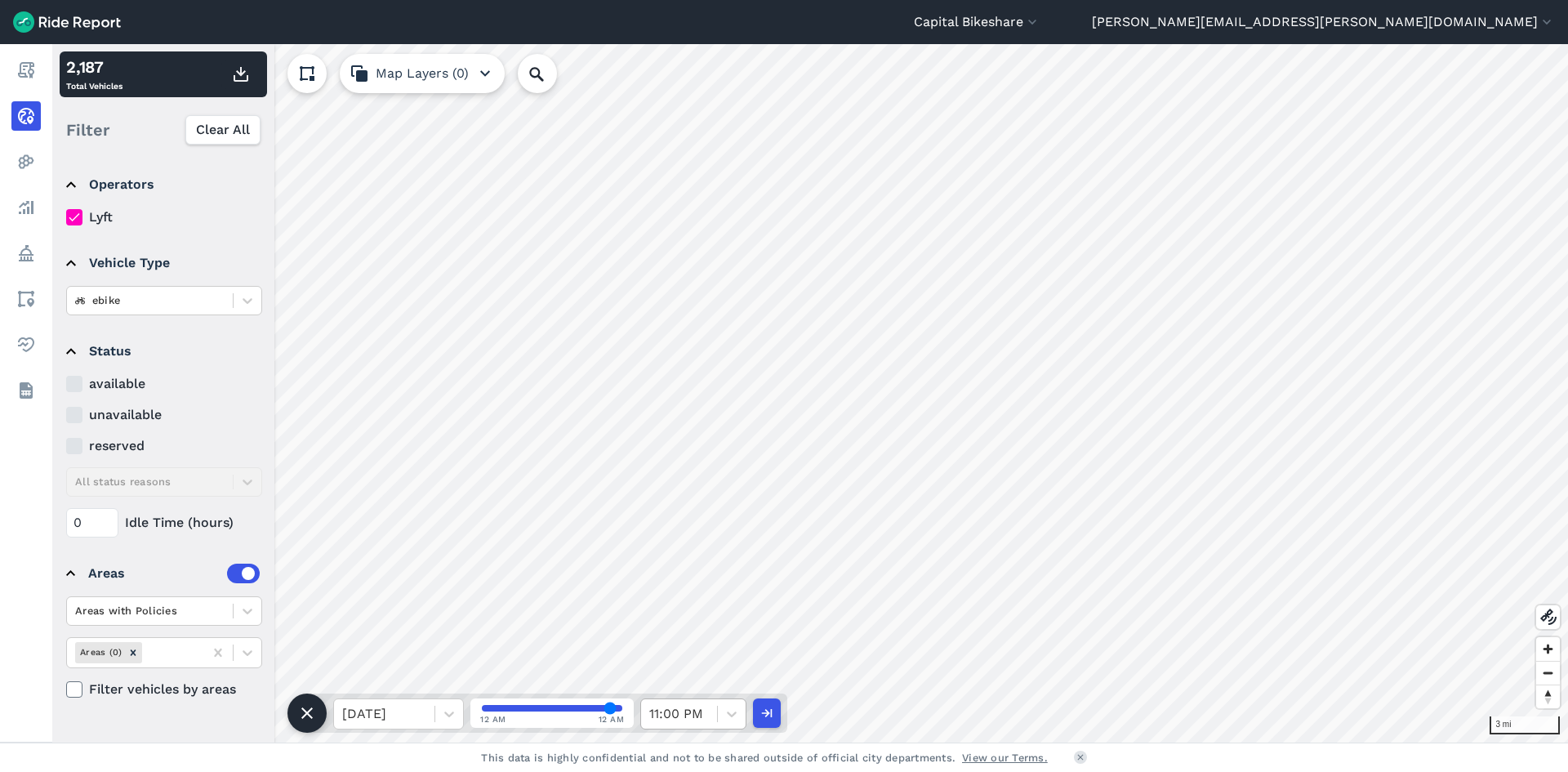
click at [710, 708] on div "11:00 PM" at bounding box center [678, 714] width 76 height 29
drag, startPoint x: 720, startPoint y: 718, endPoint x: 704, endPoint y: 659, distance: 61.1
click at [720, 718] on div at bounding box center [732, 714] width 27 height 27
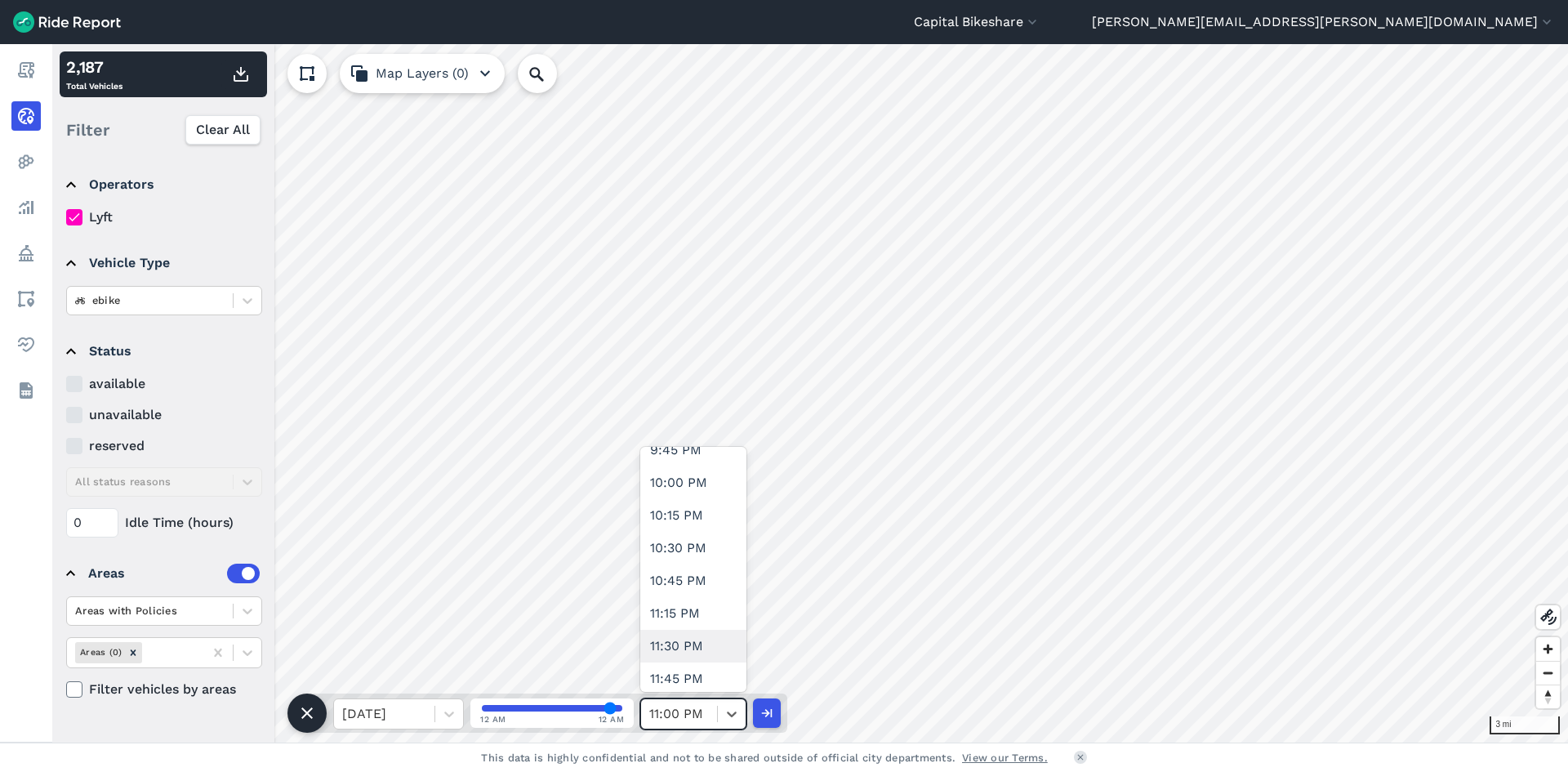
click at [712, 655] on div "11:30 PM" at bounding box center [693, 646] width 106 height 33
type input "94"
click at [237, 67] on icon "button" at bounding box center [242, 75] width 20 height 20
click at [431, 727] on div "[DATE]" at bounding box center [384, 714] width 100 height 29
